Goal: Check status: Check status

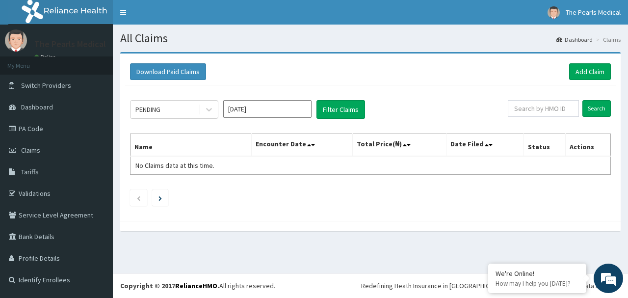
click at [246, 110] on input "Sep 2025" at bounding box center [267, 109] width 88 height 18
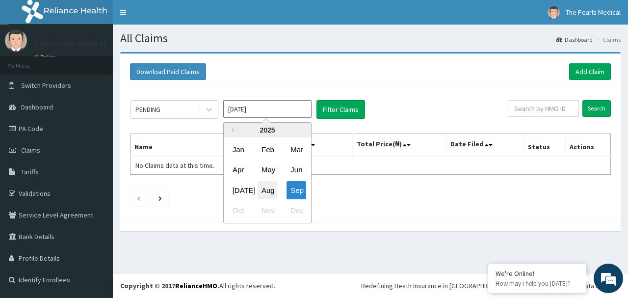
click at [271, 187] on div "Aug" at bounding box center [268, 190] width 20 height 18
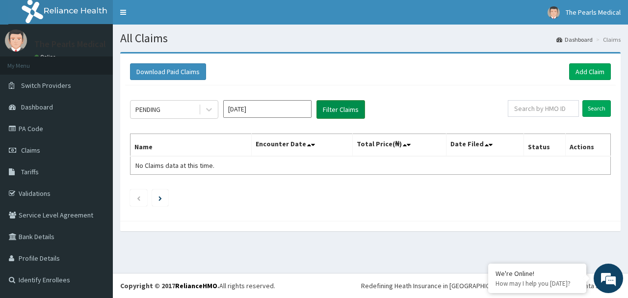
click at [346, 113] on button "Filter Claims" at bounding box center [340, 109] width 49 height 19
click at [344, 110] on button "Filter Claims" at bounding box center [340, 109] width 49 height 19
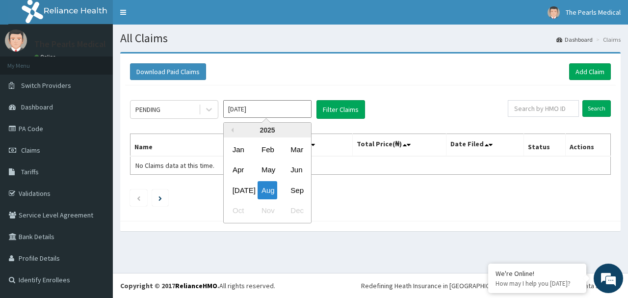
click at [279, 106] on input "Aug 2025" at bounding box center [267, 109] width 88 height 18
click at [246, 186] on div "Jul" at bounding box center [239, 190] width 20 height 18
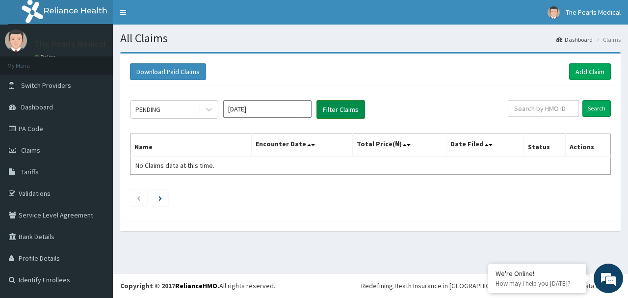
click at [346, 116] on button "Filter Claims" at bounding box center [340, 109] width 49 height 19
click at [344, 110] on button "Filter Claims" at bounding box center [340, 109] width 49 height 19
click at [208, 110] on icon at bounding box center [209, 110] width 10 height 10
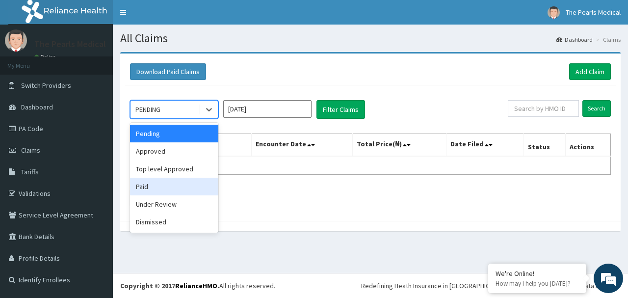
click at [160, 189] on div "Paid" at bounding box center [174, 187] width 88 height 18
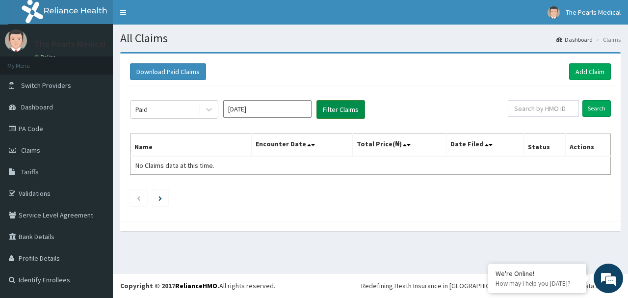
click at [346, 110] on button "Filter Claims" at bounding box center [340, 109] width 49 height 19
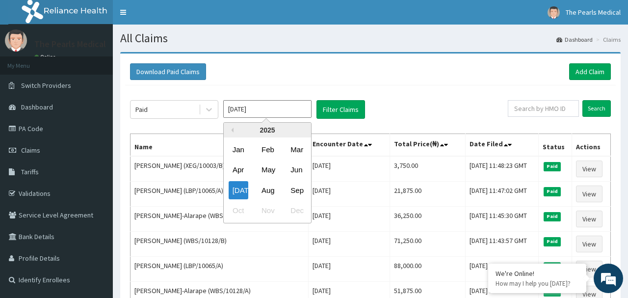
click at [287, 108] on input "Jul 2025" at bounding box center [267, 109] width 88 height 18
click at [272, 191] on div "Aug" at bounding box center [268, 190] width 20 height 18
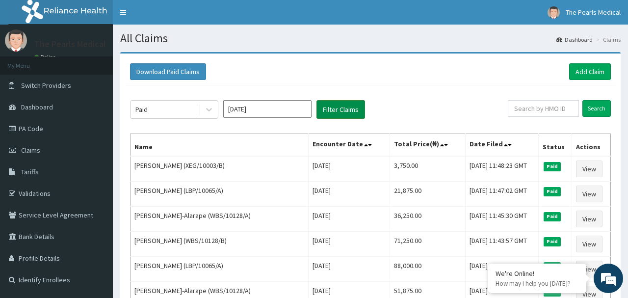
click at [328, 104] on button "Filter Claims" at bounding box center [340, 109] width 49 height 19
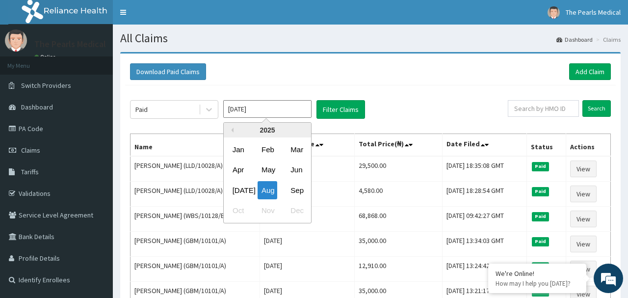
click at [304, 107] on input "Aug 2025" at bounding box center [267, 109] width 88 height 18
drag, startPoint x: 307, startPoint y: 188, endPoint x: 298, endPoint y: 187, distance: 8.9
click at [306, 188] on div "Jul Aug Sep" at bounding box center [267, 190] width 87 height 20
click at [298, 187] on div "Sep" at bounding box center [297, 190] width 20 height 18
type input "Sep 2025"
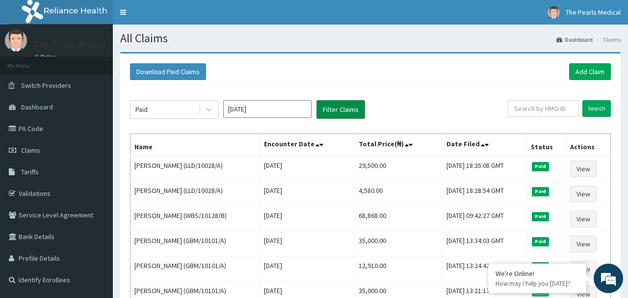
click at [327, 104] on button "Filter Claims" at bounding box center [340, 109] width 49 height 19
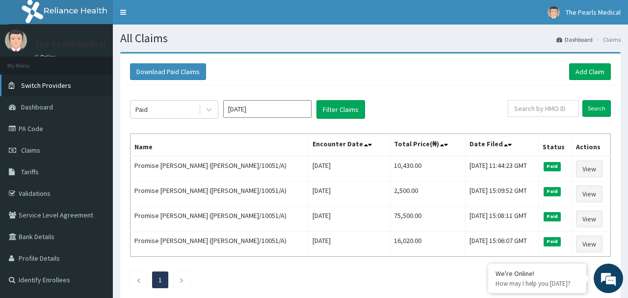
click at [41, 87] on span "Switch Providers" at bounding box center [46, 85] width 50 height 9
